Goal: Information Seeking & Learning: Check status

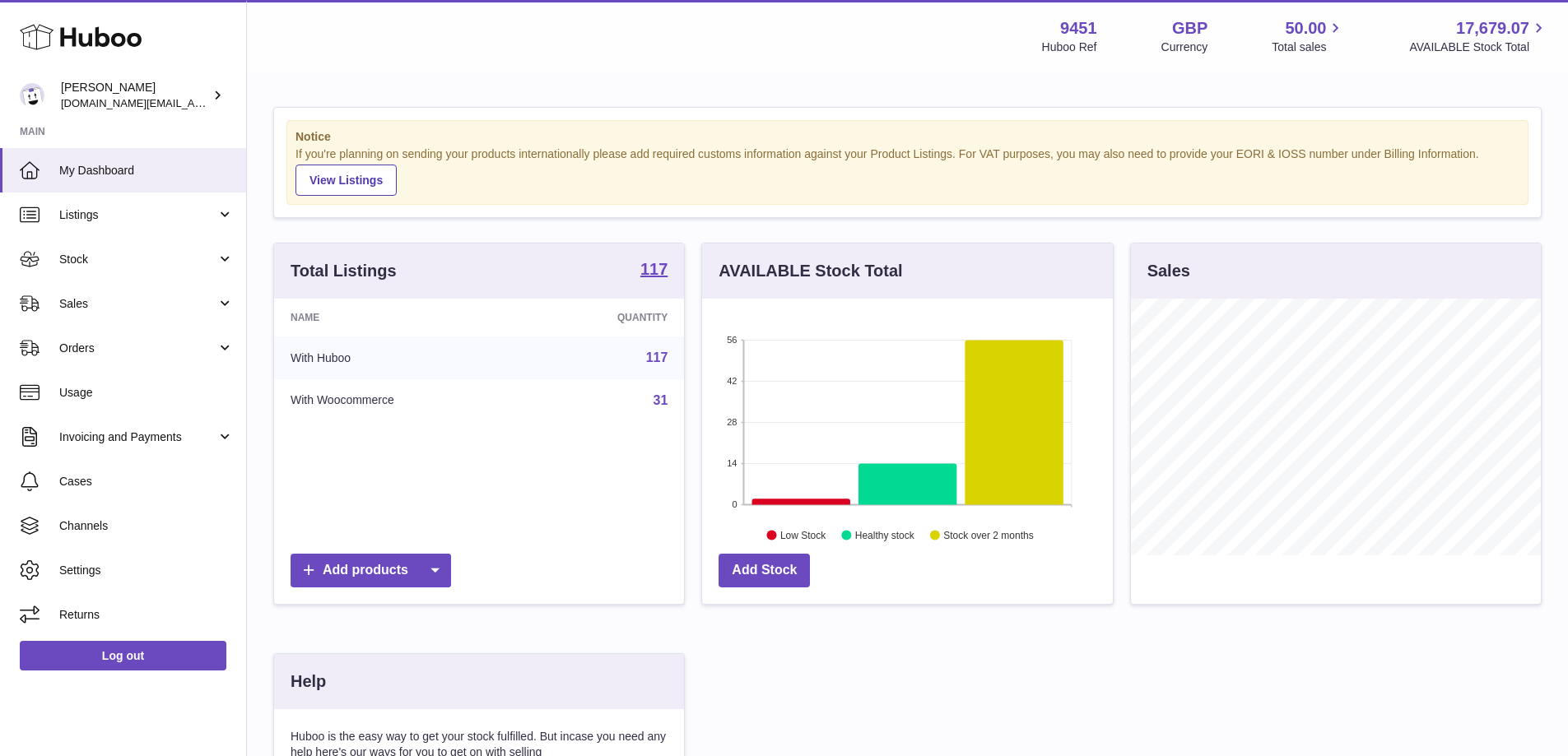
scroll to position [822889, 822929]
click at [163, 252] on span "Stock" at bounding box center [138, 260] width 157 height 16
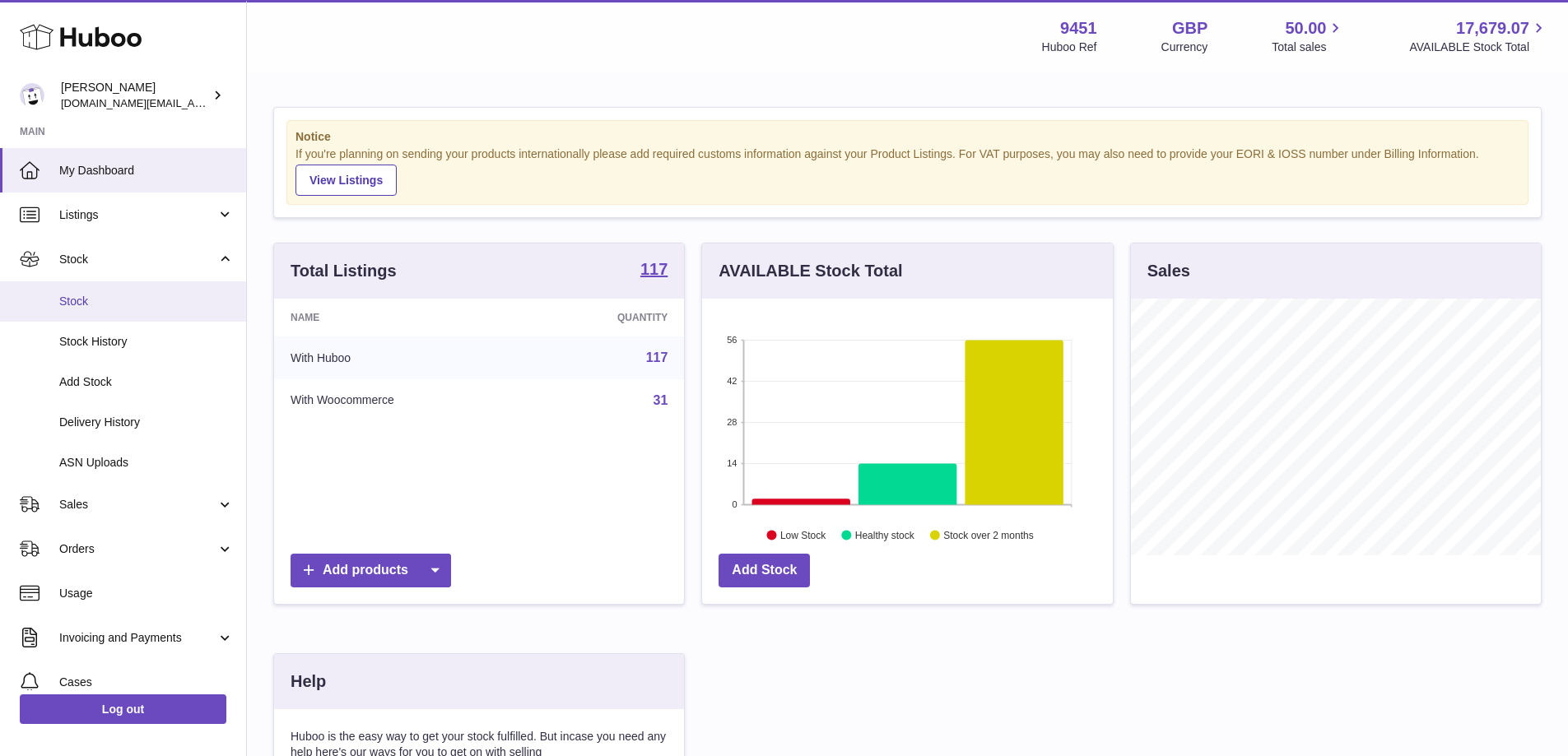
click at [136, 299] on span "Stock" at bounding box center [147, 302] width 175 height 16
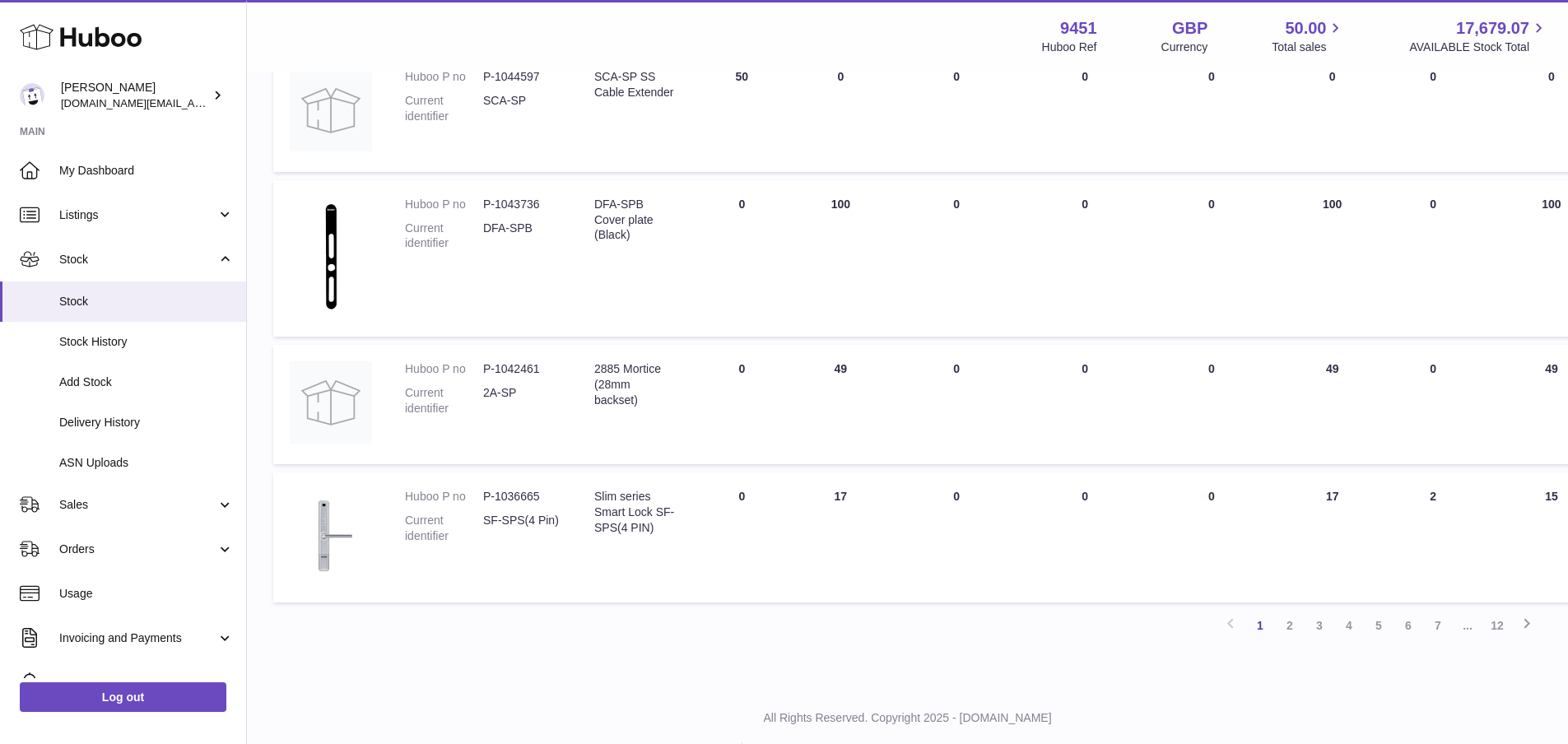
scroll to position [1035, 0]
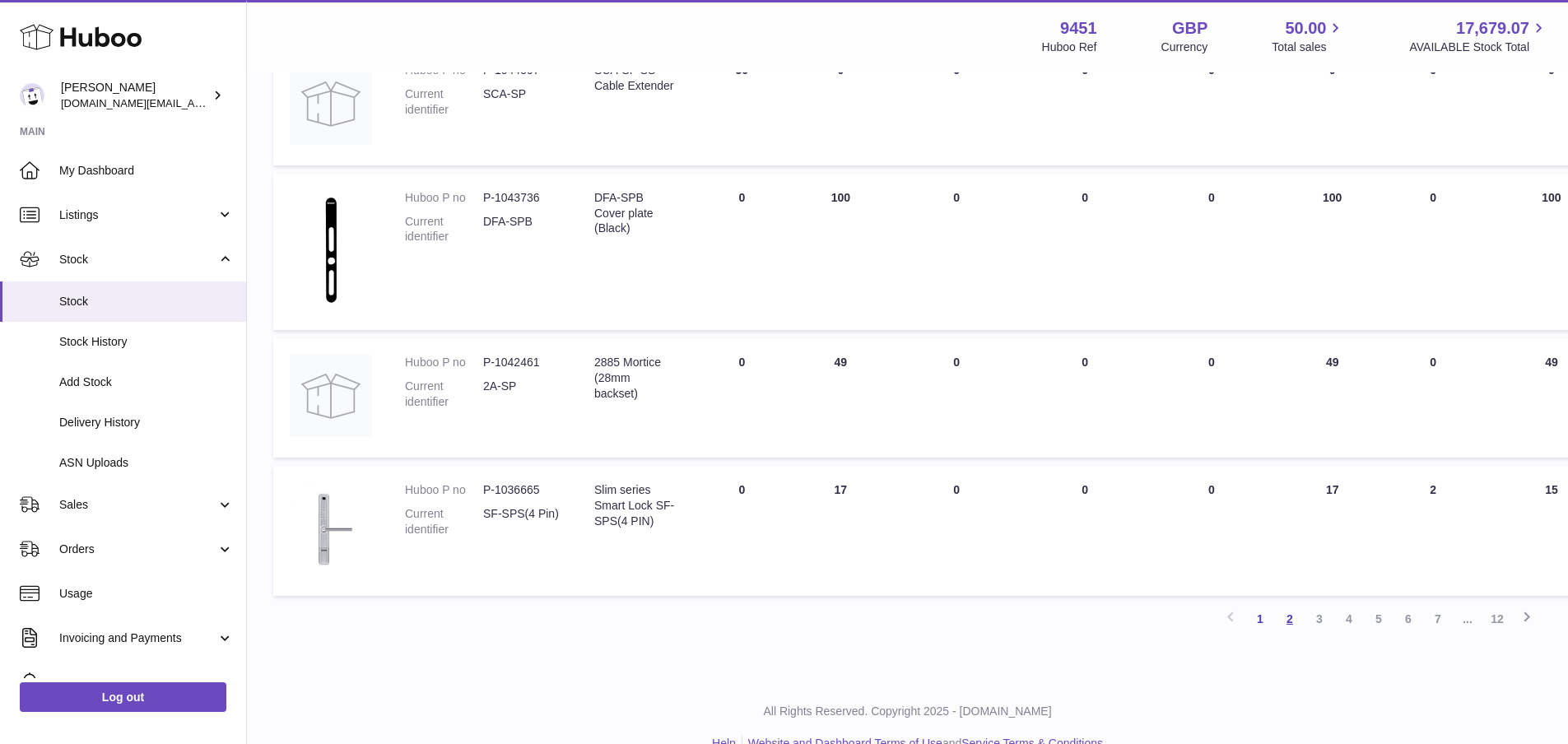
click at [1295, 624] on link "2" at bounding box center [1290, 619] width 30 height 30
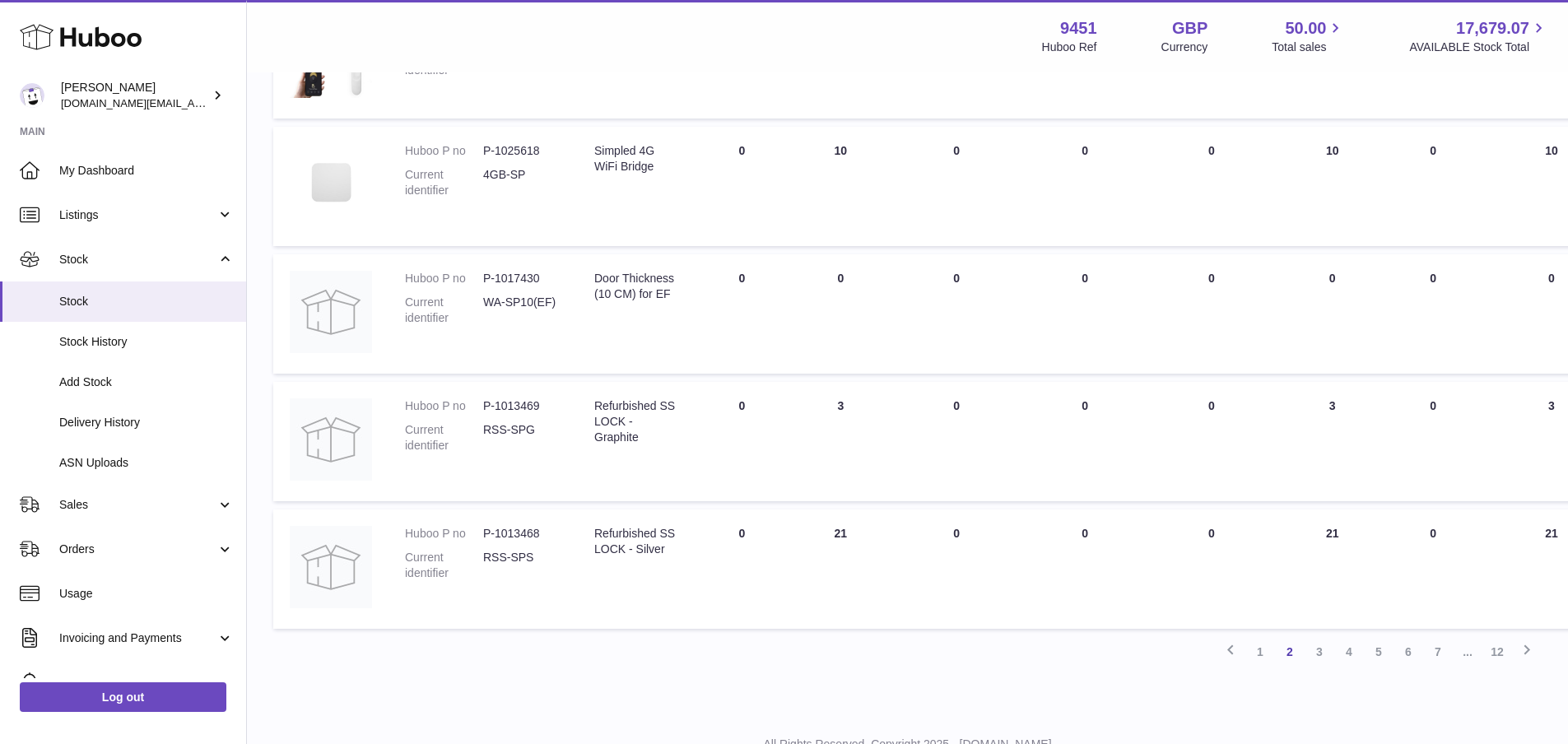
scroll to position [964, 0]
click at [1321, 658] on link "3" at bounding box center [1320, 647] width 30 height 30
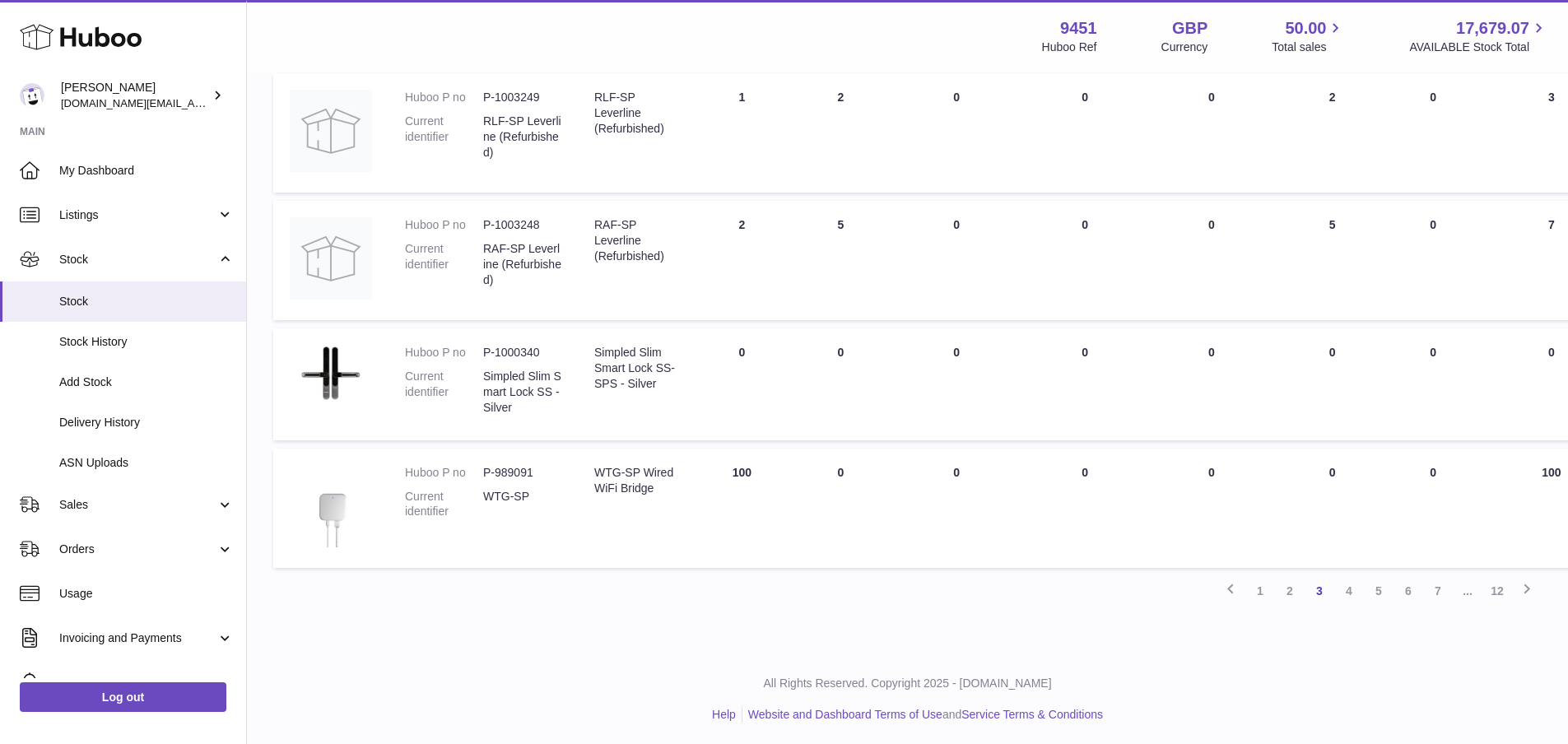
scroll to position [983, 0]
click at [1347, 593] on link "4" at bounding box center [1349, 588] width 30 height 30
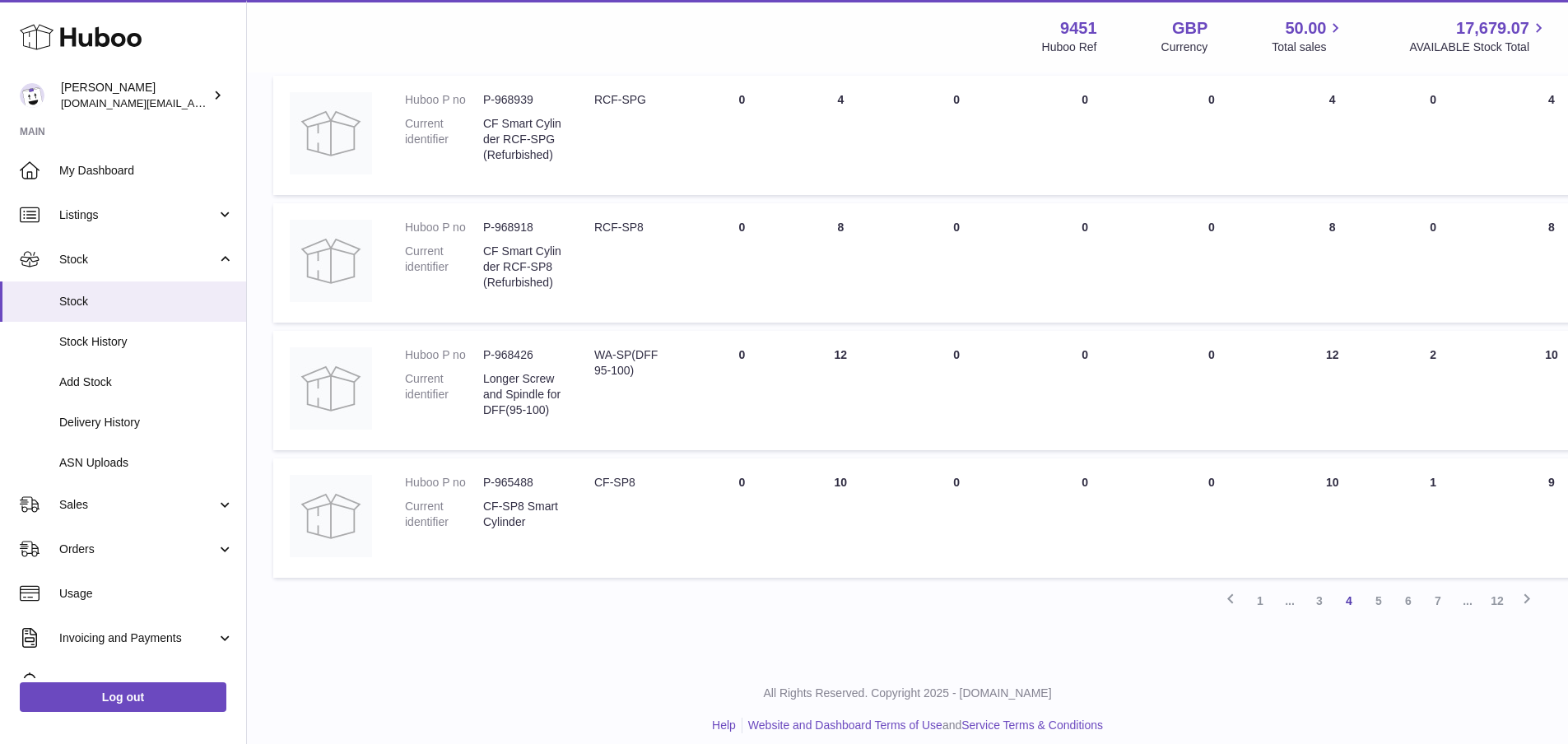
scroll to position [1030, 0]
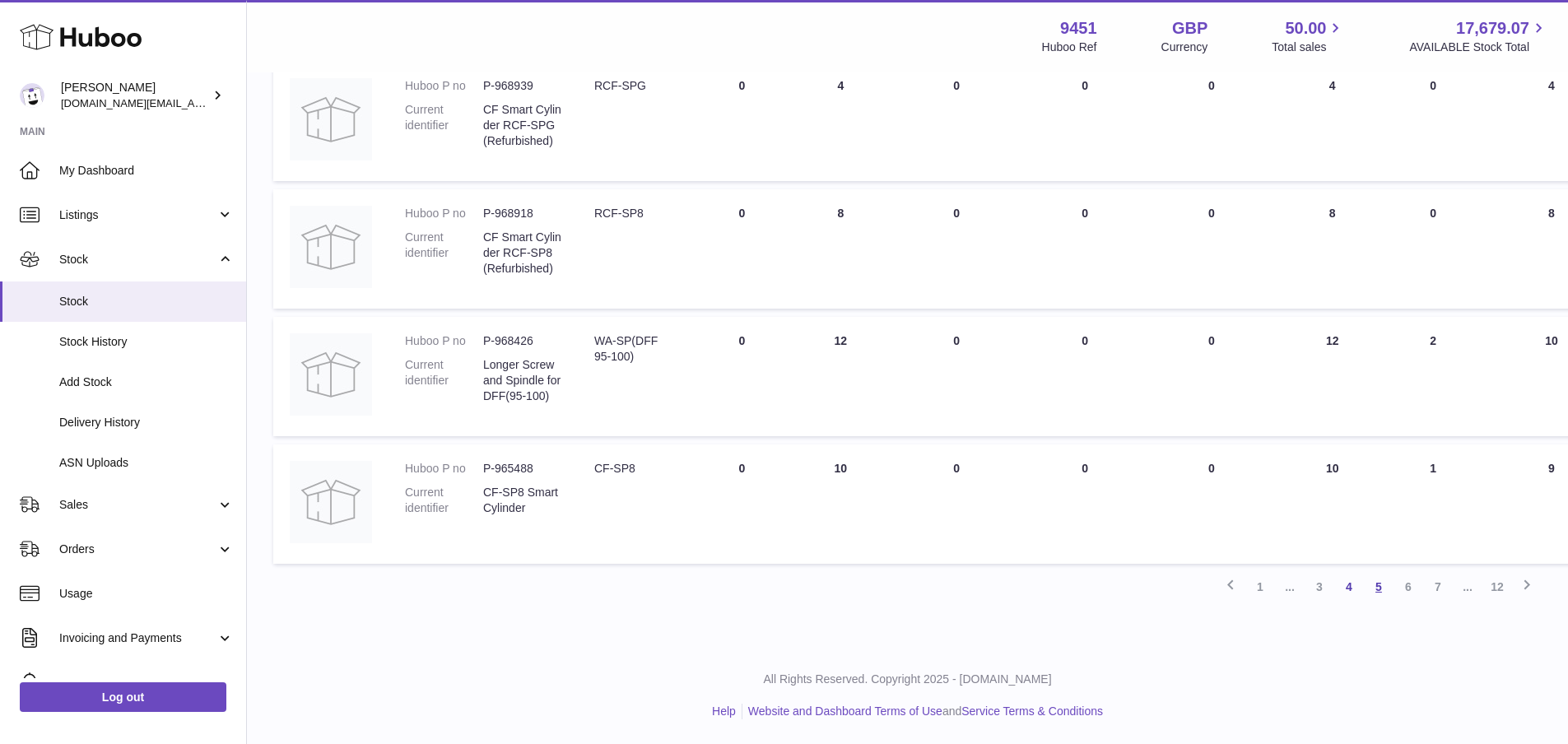
click at [1381, 584] on link "5" at bounding box center [1379, 587] width 30 height 30
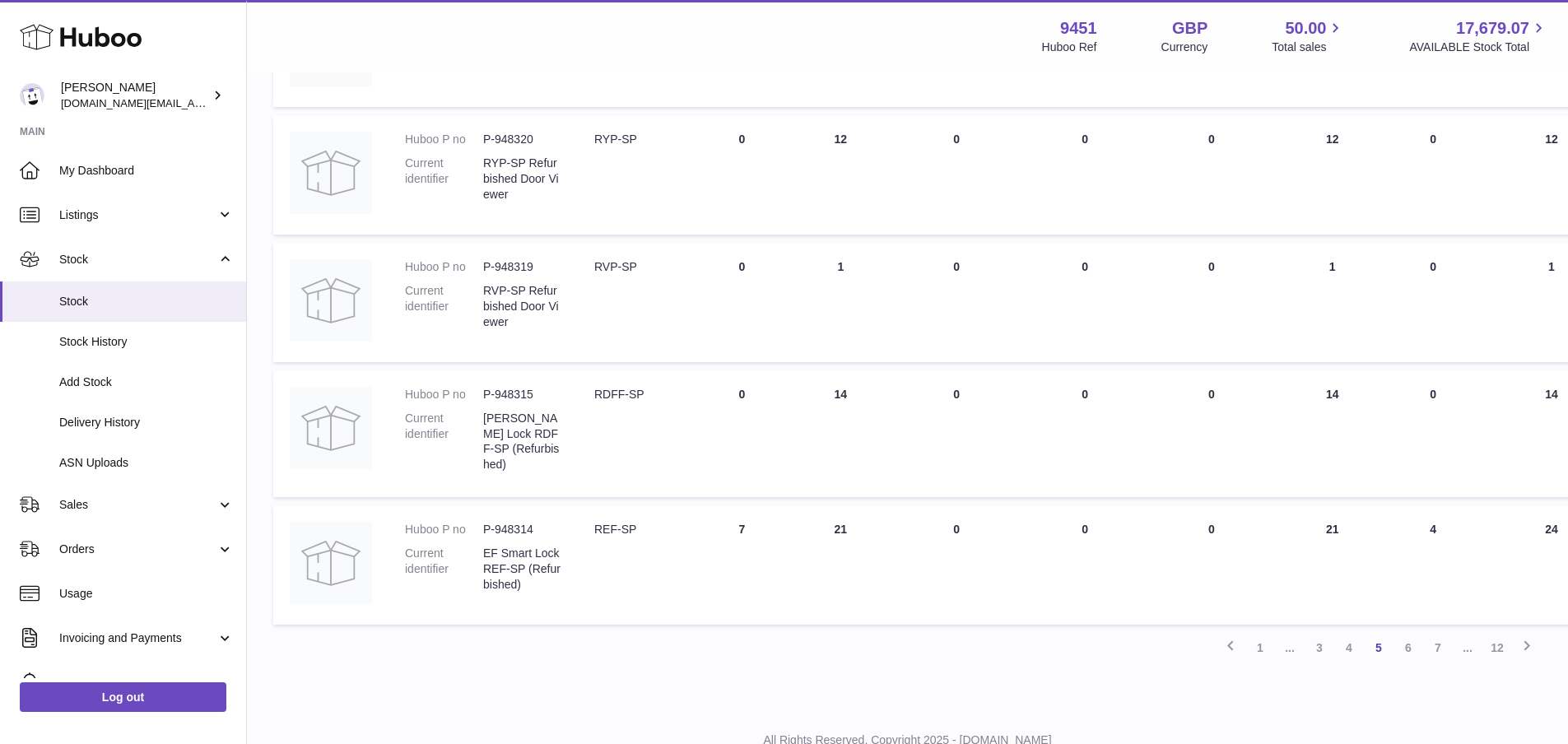
scroll to position [963, 0]
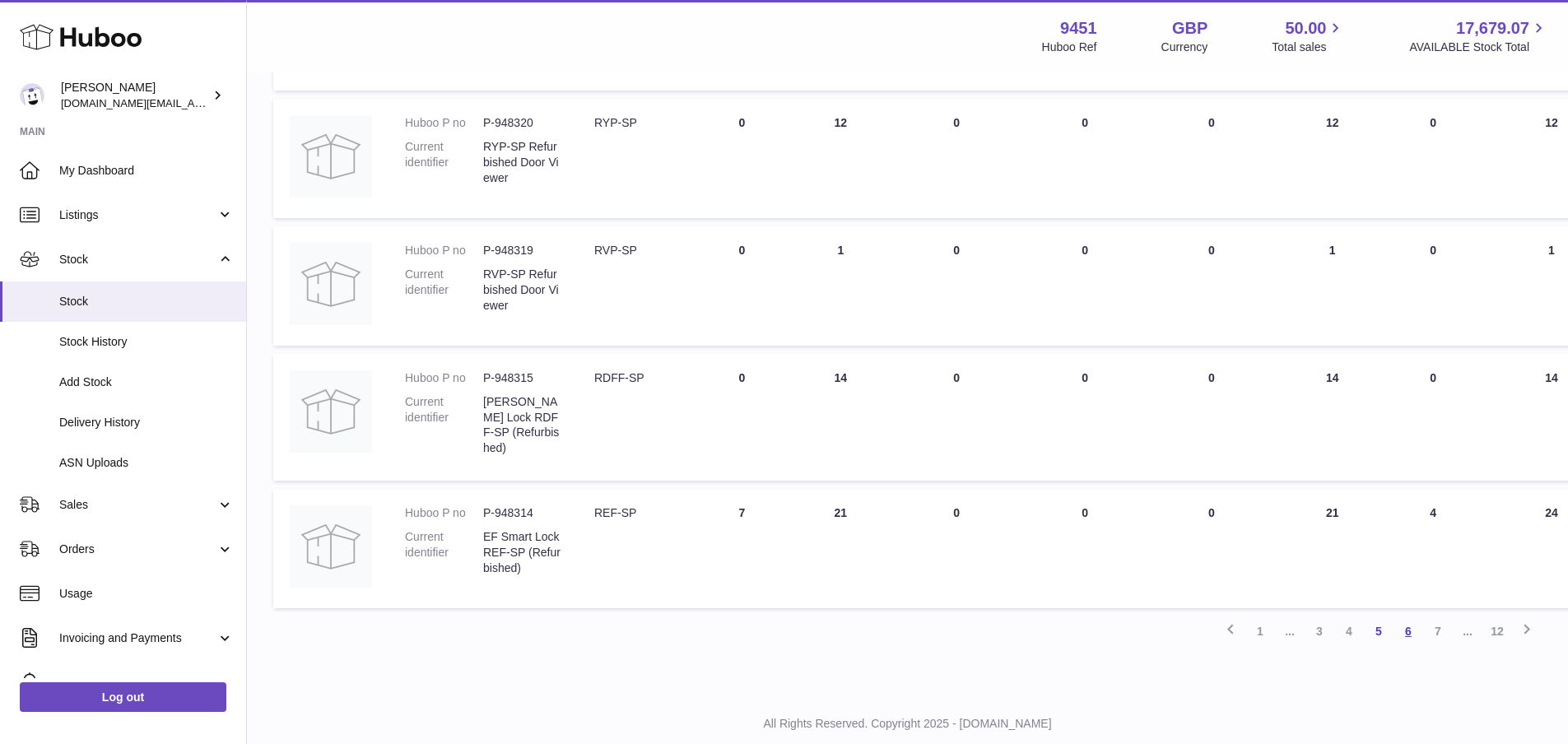
click at [1410, 625] on link "6" at bounding box center [1409, 632] width 30 height 30
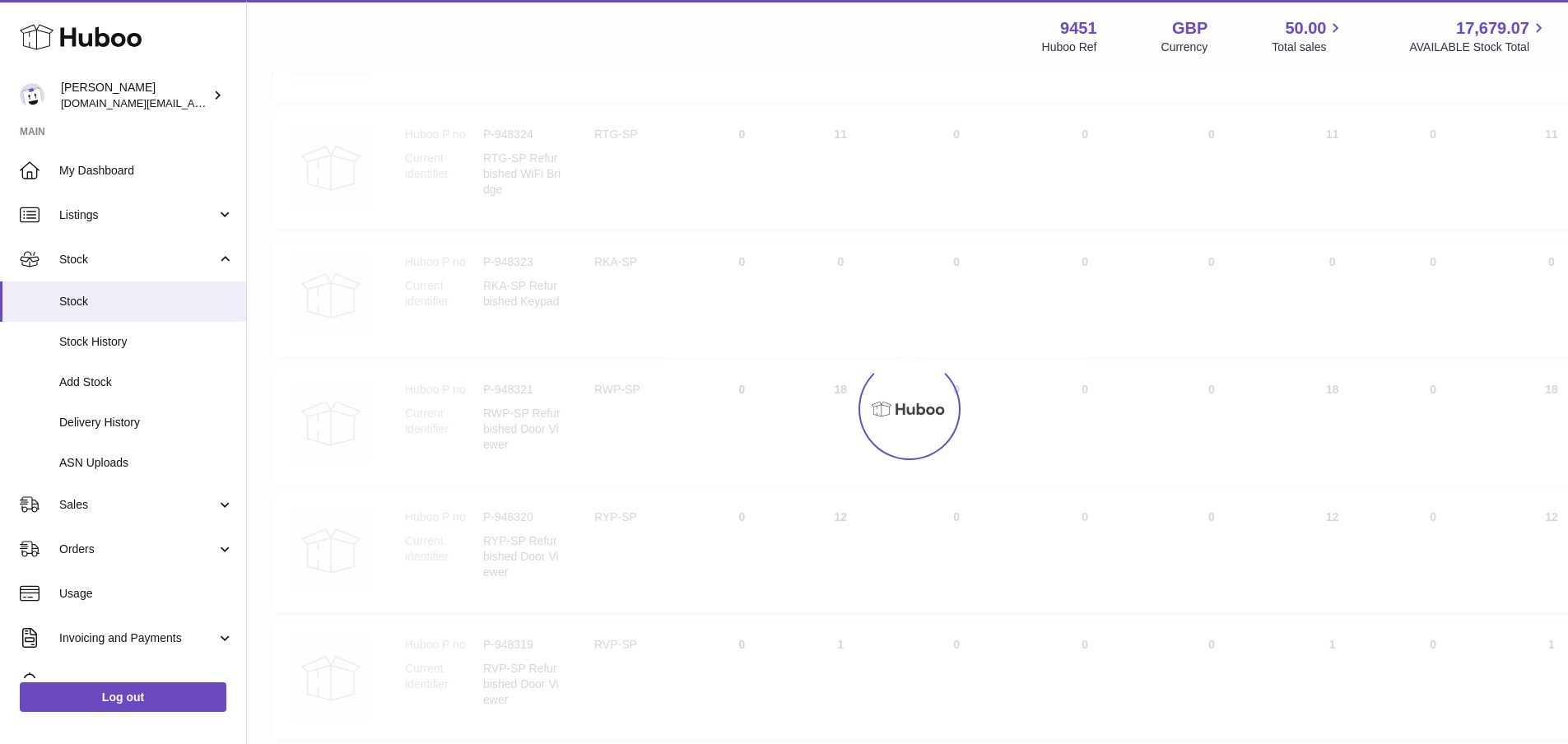
scroll to position [74, 0]
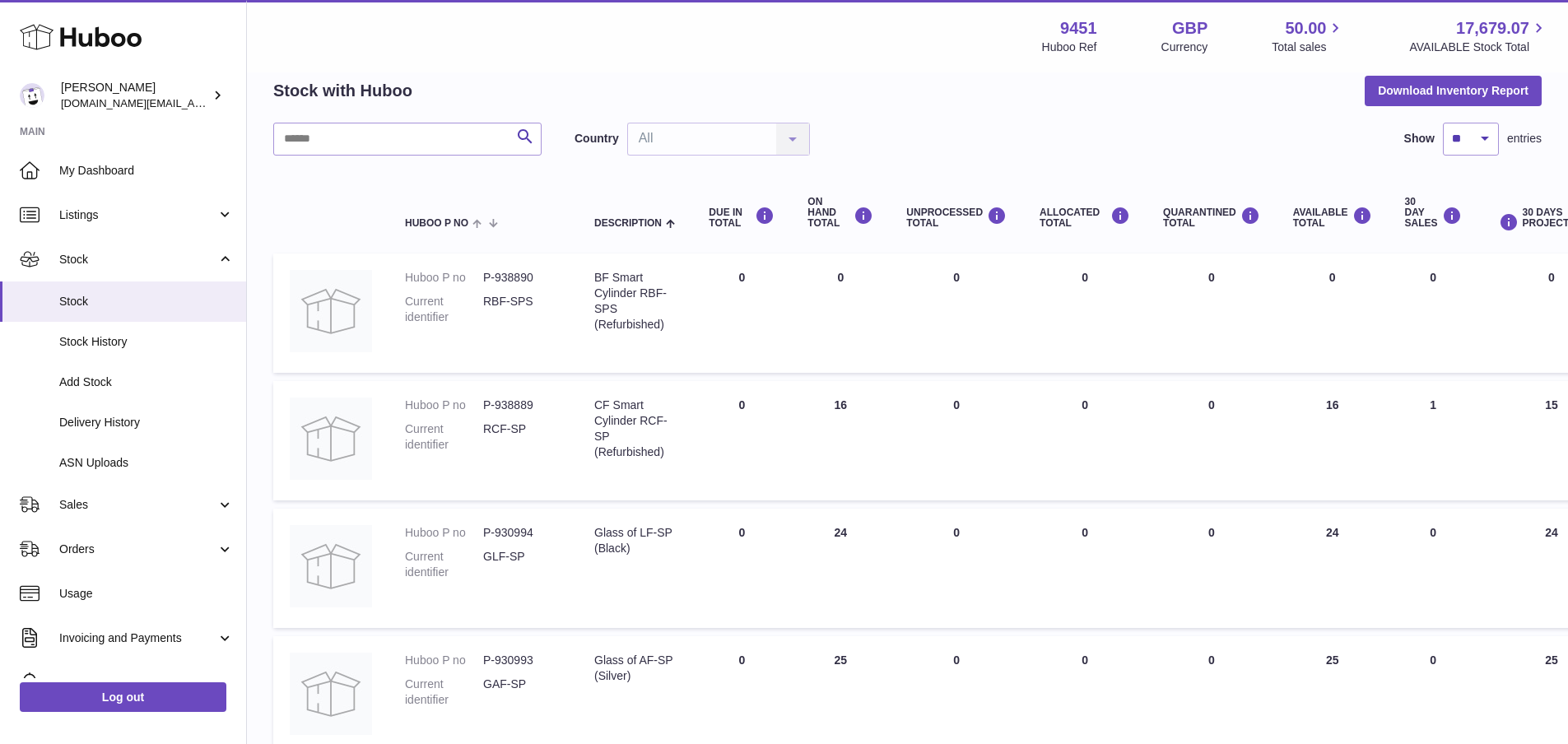
click at [1410, 625] on td "30 DAY SALES 0" at bounding box center [1434, 568] width 89 height 119
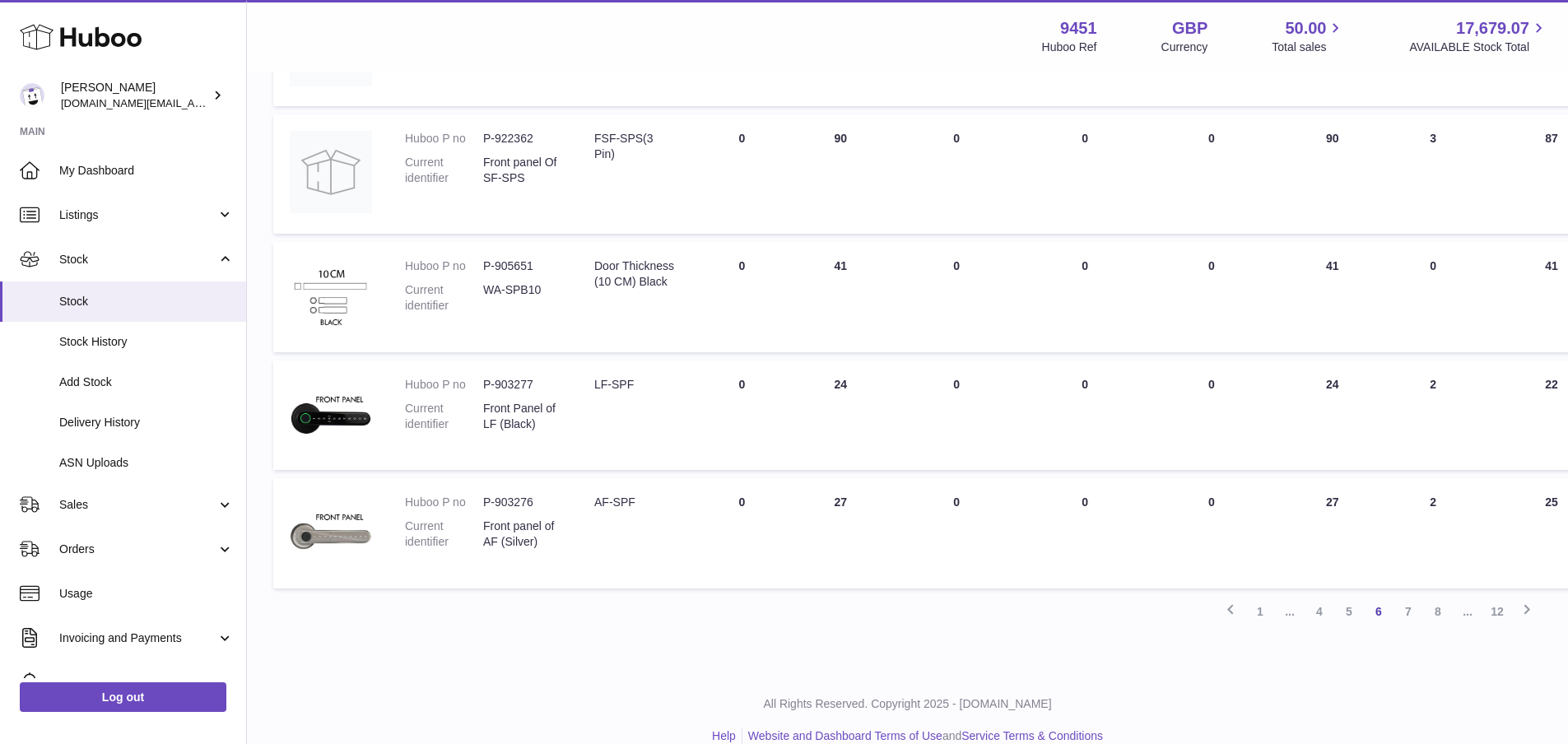
scroll to position [982, 0]
click at [1405, 612] on link "7" at bounding box center [1409, 608] width 30 height 30
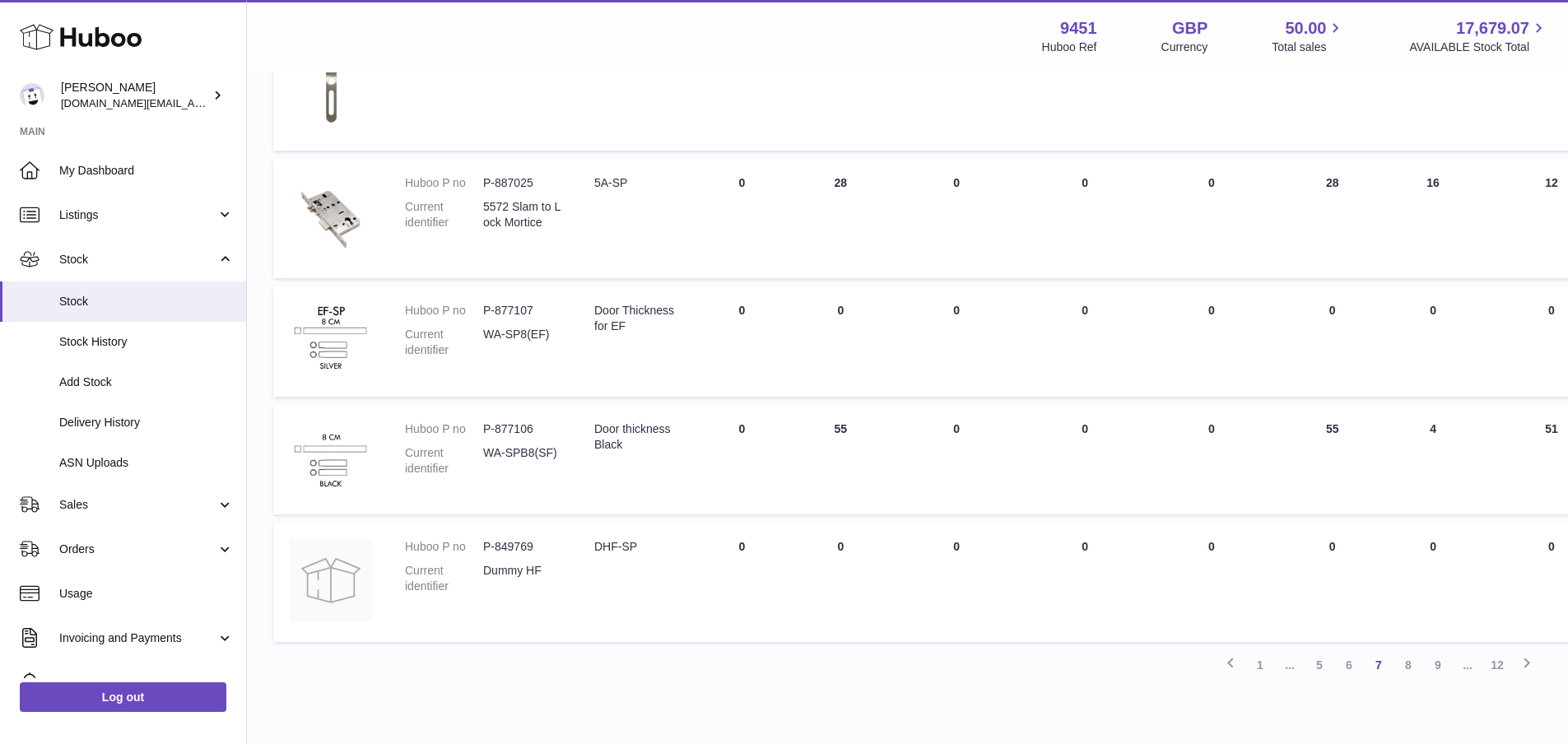
scroll to position [1054, 0]
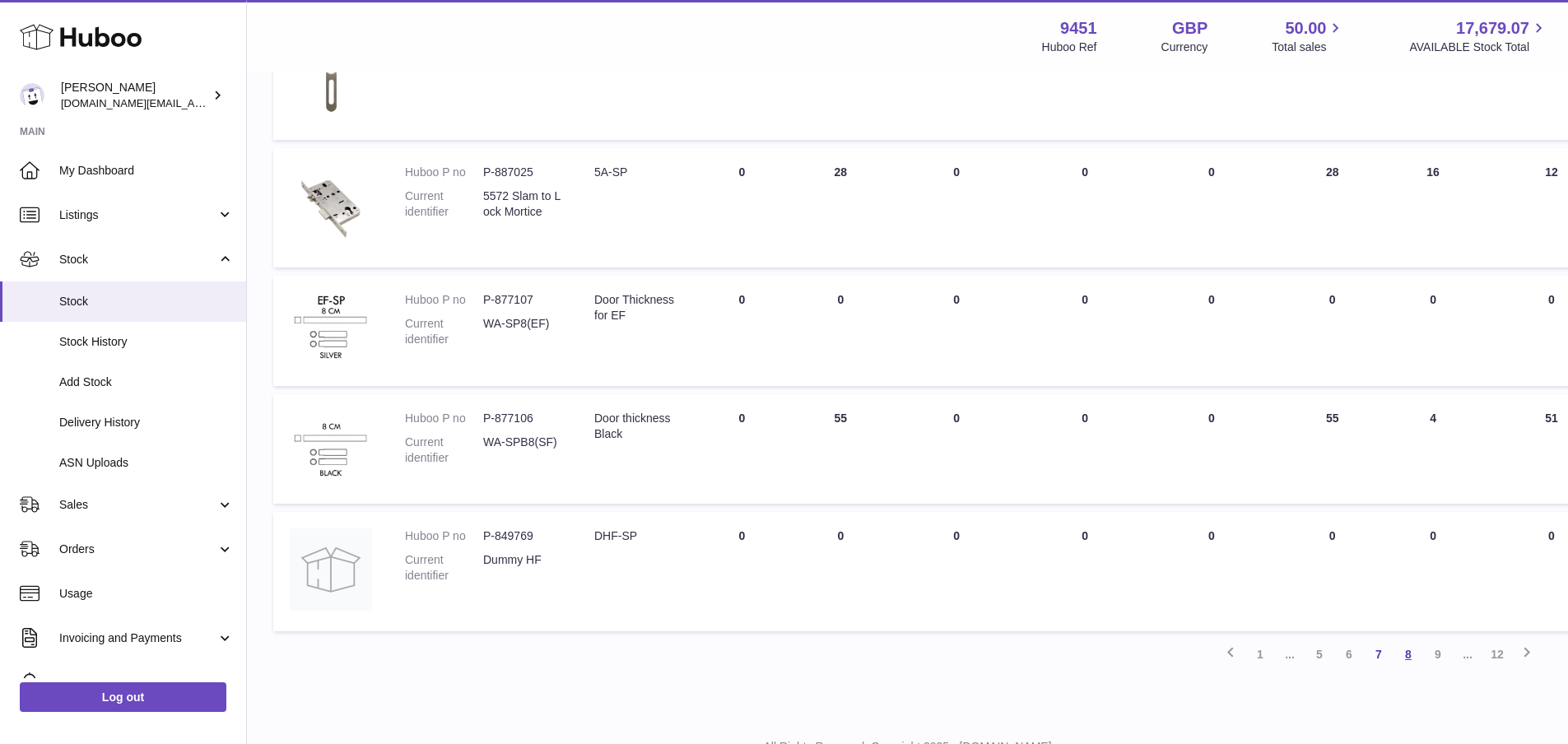
click at [1411, 660] on link "8" at bounding box center [1409, 655] width 30 height 30
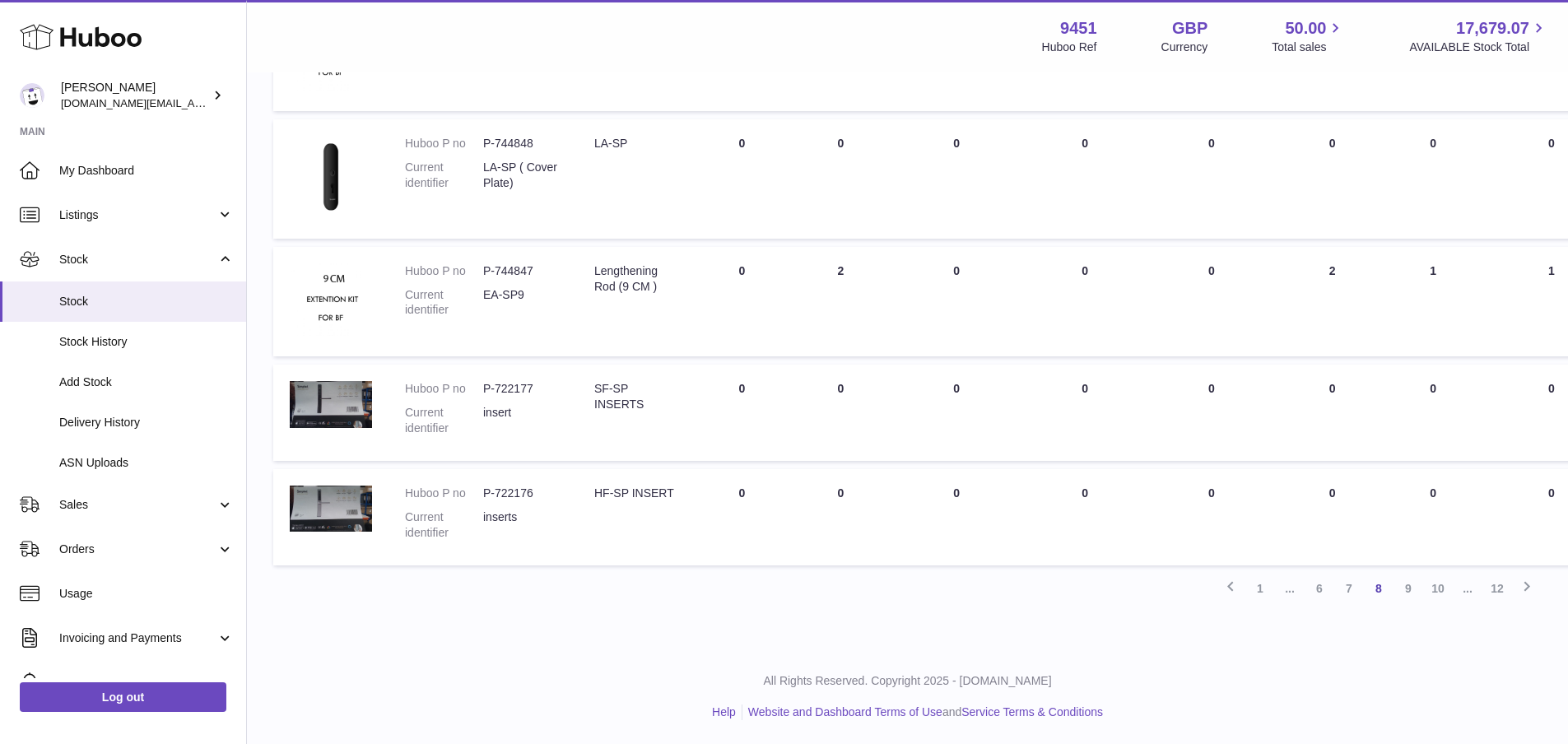
scroll to position [956, 0]
click at [1411, 594] on link "9" at bounding box center [1409, 588] width 30 height 30
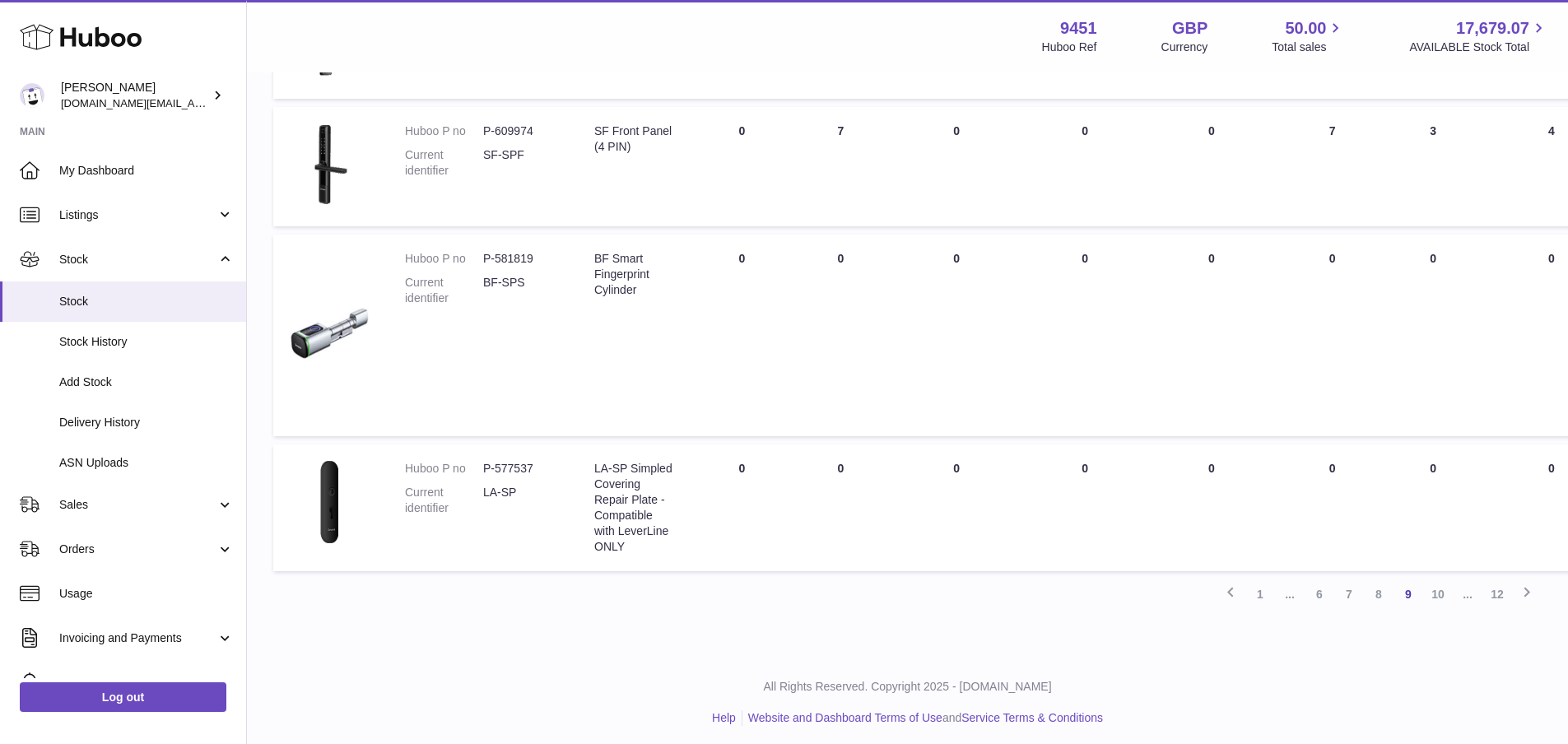
scroll to position [1057, 0]
click at [1444, 593] on link "10" at bounding box center [1439, 588] width 30 height 30
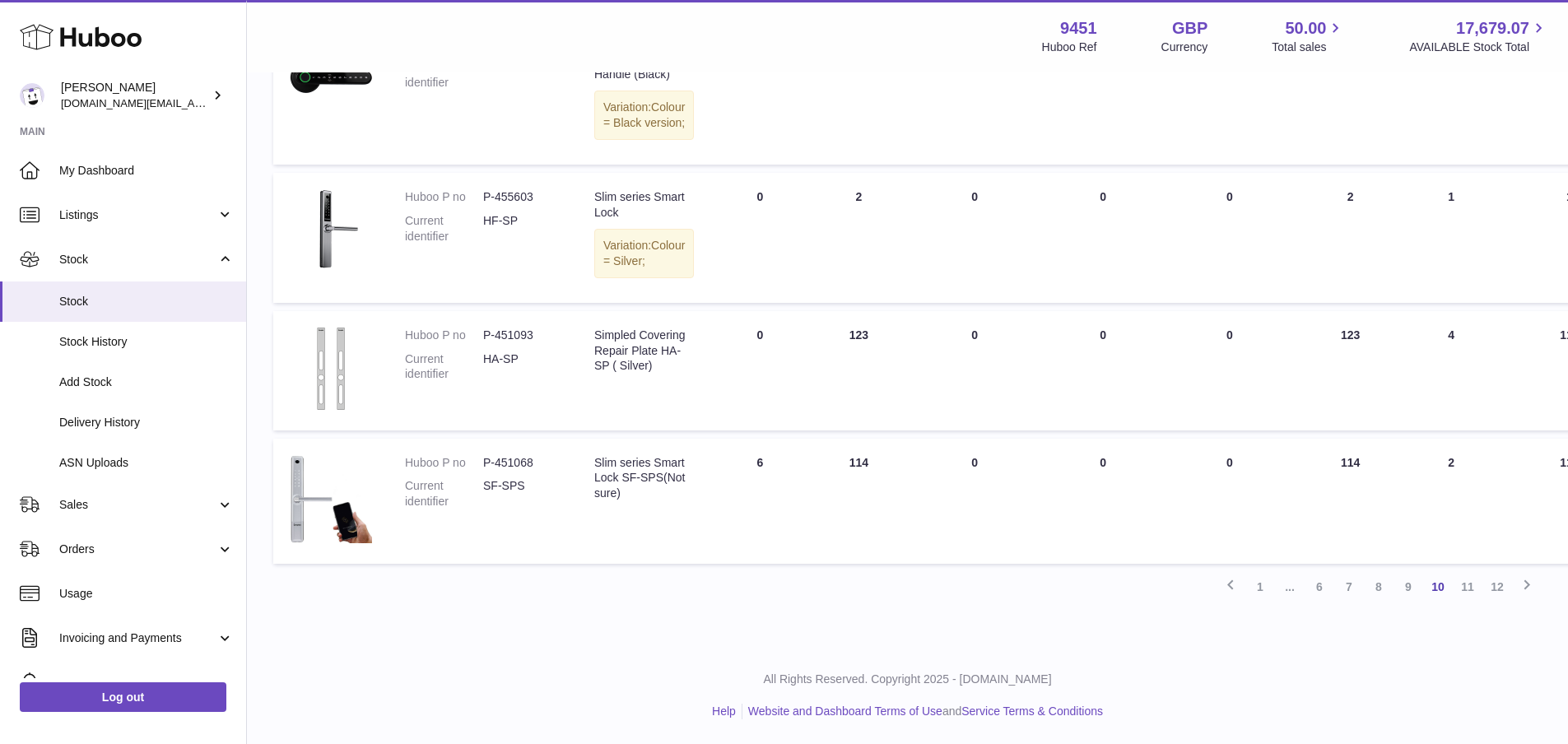
scroll to position [1196, 0]
click at [1471, 602] on link "11" at bounding box center [1468, 587] width 30 height 30
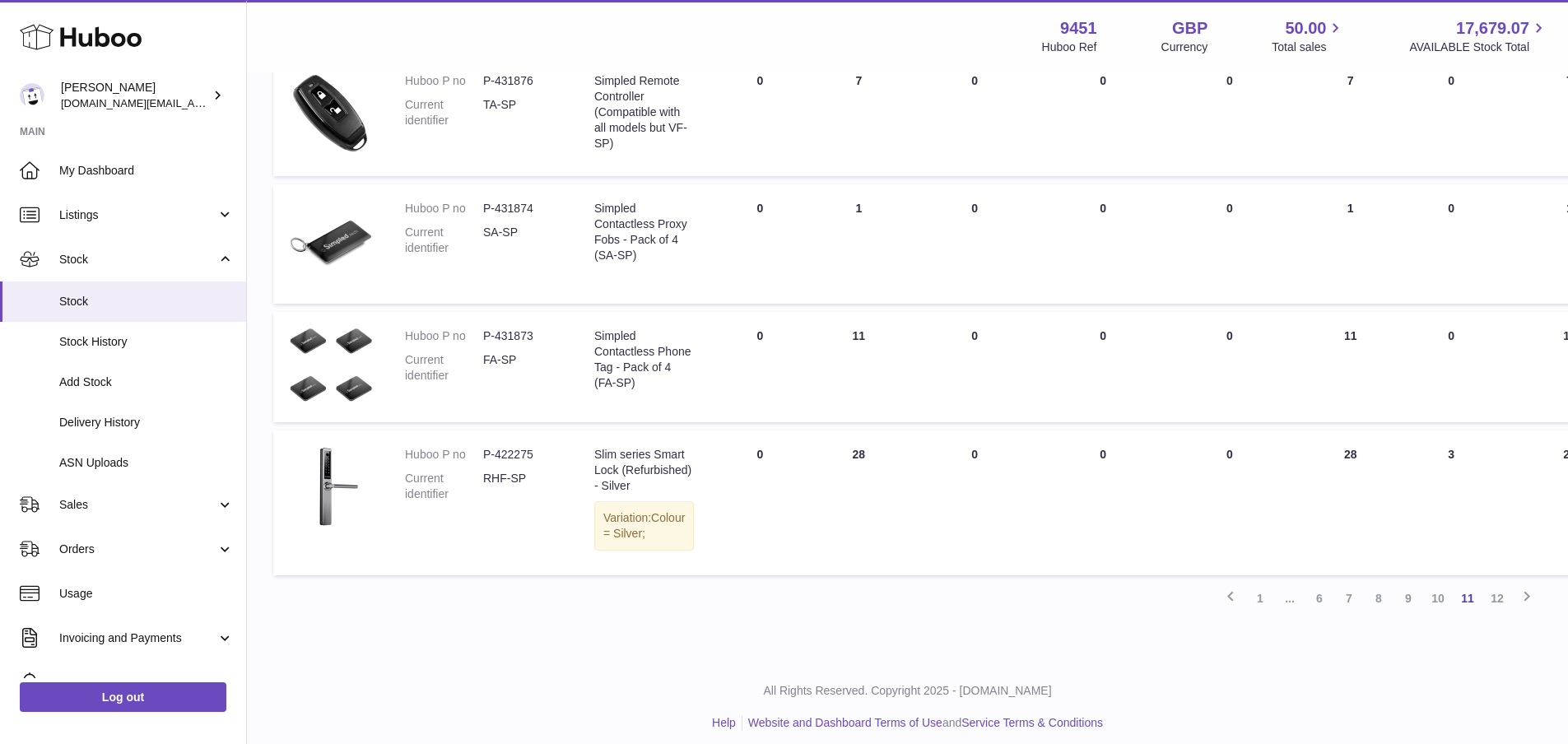
scroll to position [1086, 0]
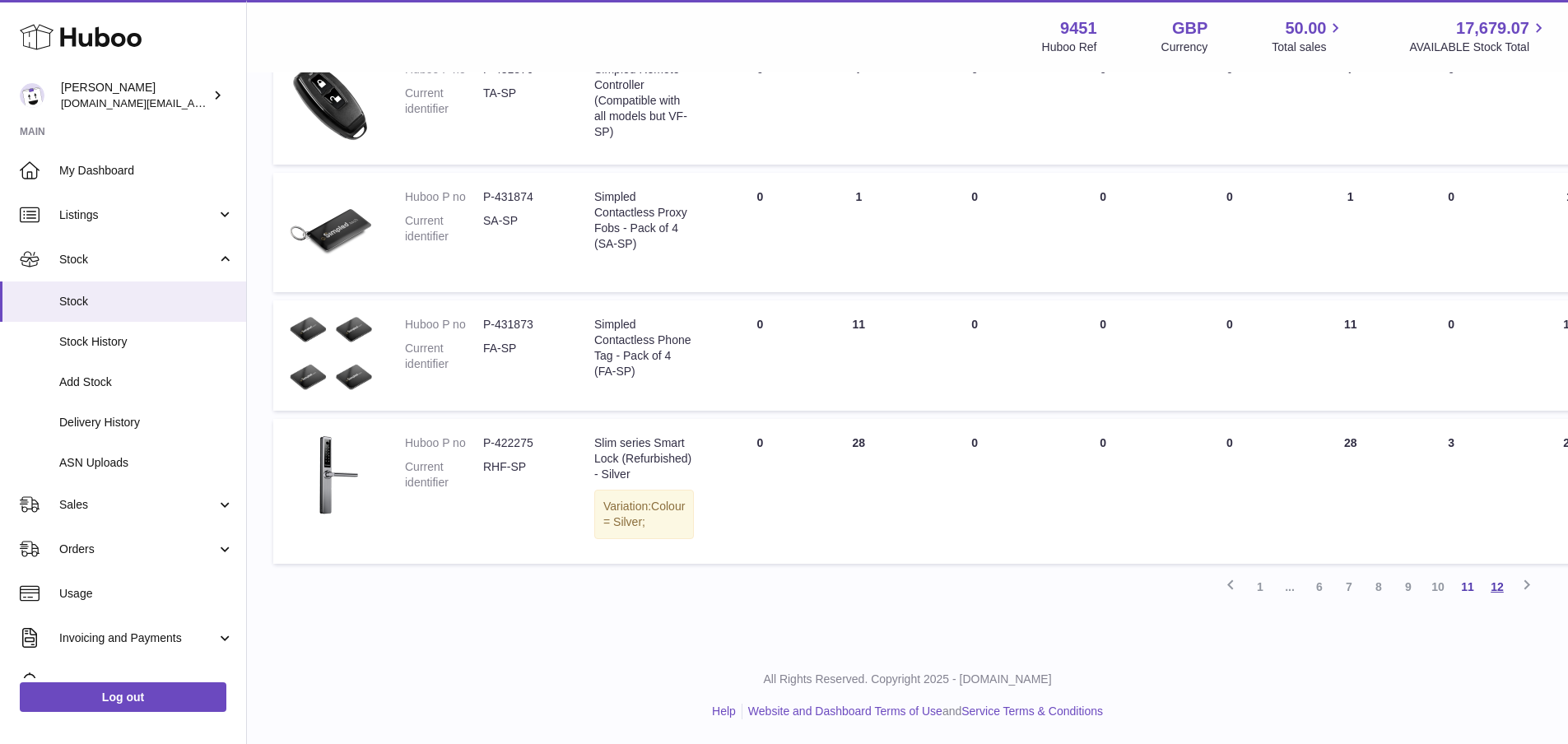
click at [1497, 583] on link "12" at bounding box center [1497, 587] width 30 height 30
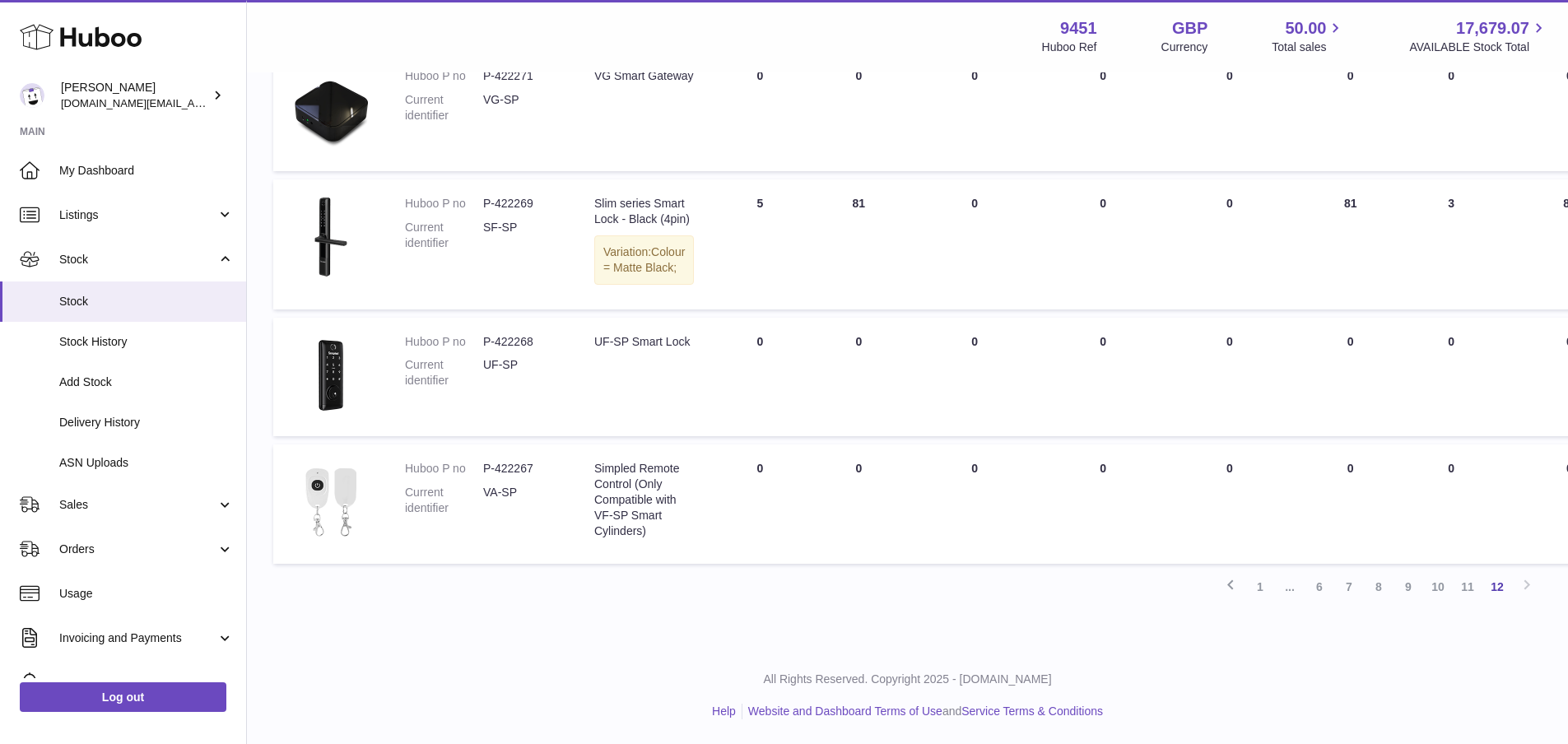
scroll to position [718, 0]
